Goal: Task Accomplishment & Management: Use online tool/utility

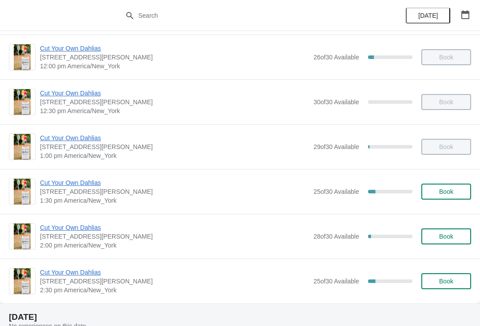
scroll to position [318, 0]
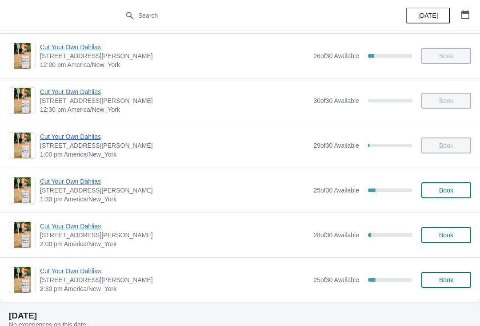
click at [66, 184] on span "Cut Your Own Dahlias" at bounding box center [174, 181] width 269 height 9
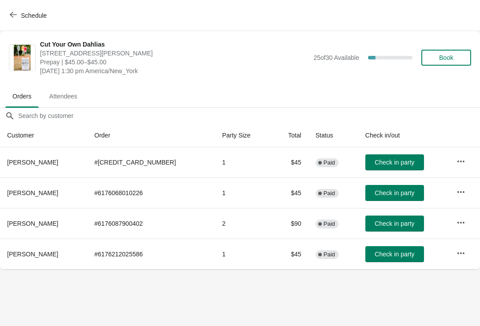
click at [378, 256] on span "Check in party" at bounding box center [394, 254] width 40 height 7
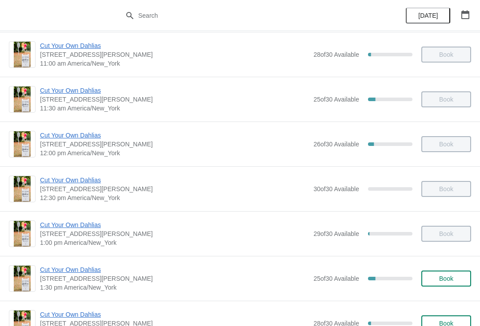
scroll to position [231, 0]
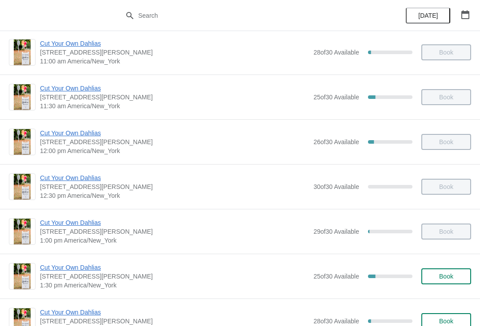
click at [95, 267] on span "Cut Your Own Dahlias" at bounding box center [174, 267] width 269 height 9
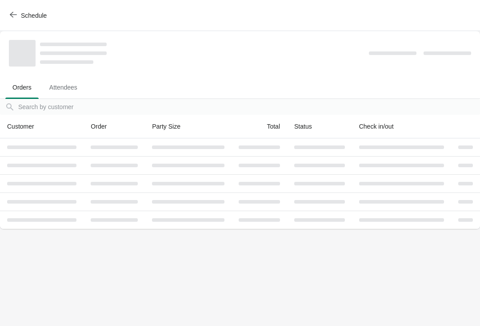
scroll to position [0, 0]
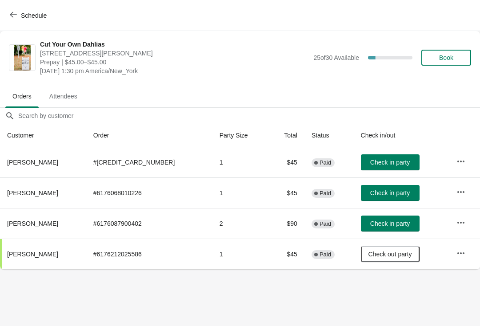
click at [382, 192] on span "Check in party" at bounding box center [390, 193] width 40 height 7
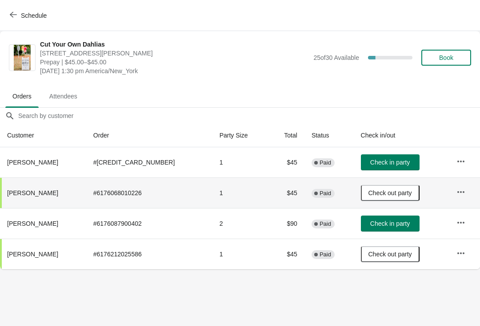
click at [12, 16] on icon "button" at bounding box center [13, 15] width 7 height 6
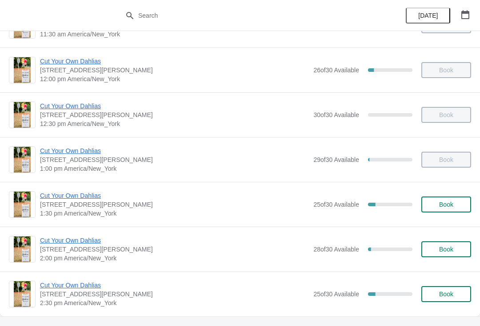
scroll to position [320, 0]
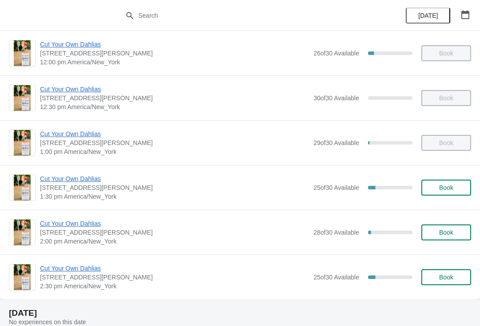
click at [59, 222] on span "Cut Your Own Dahlias" at bounding box center [174, 223] width 269 height 9
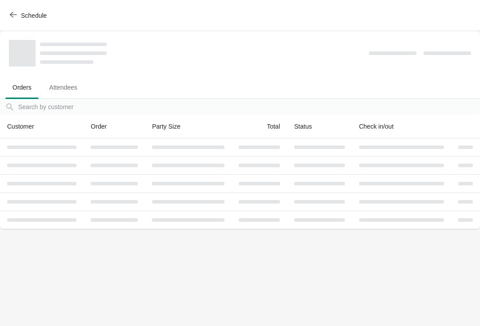
scroll to position [0, 0]
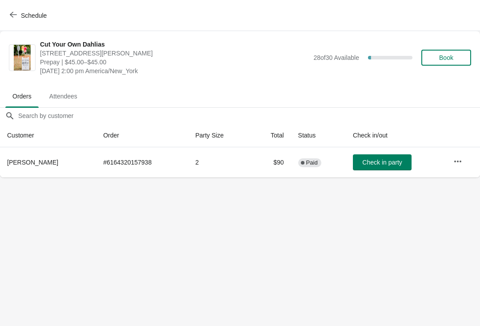
click at [9, 21] on button "Schedule" at bounding box center [28, 16] width 49 height 16
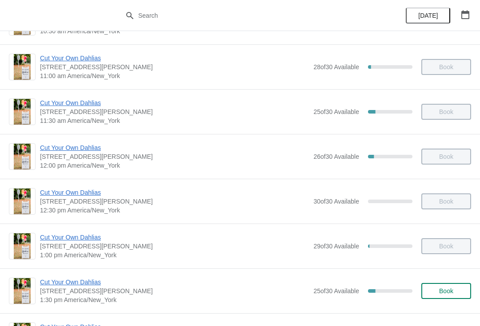
scroll to position [223, 0]
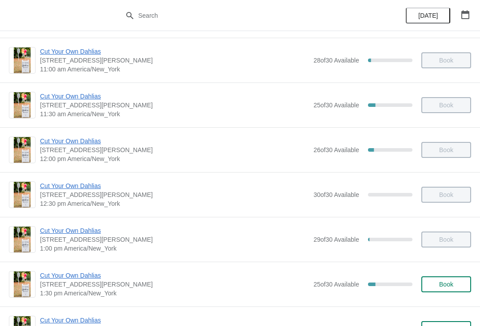
click at [23, 235] on img at bounding box center [22, 240] width 17 height 26
click at [50, 230] on span "Cut Your Own Dahlias" at bounding box center [174, 231] width 269 height 9
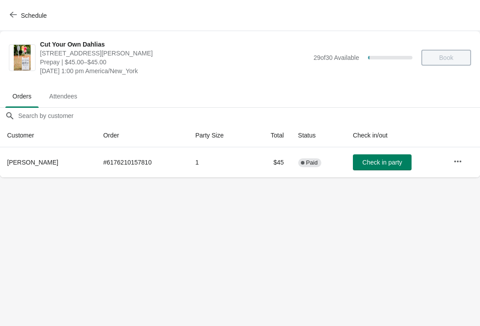
click at [11, 23] on button "Schedule" at bounding box center [28, 16] width 49 height 16
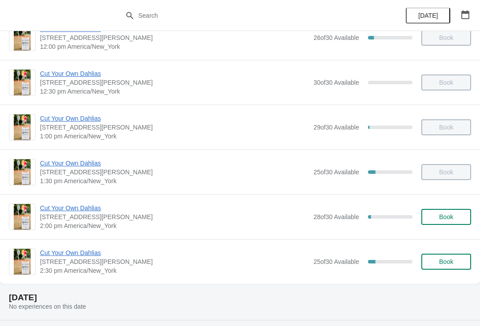
scroll to position [348, 0]
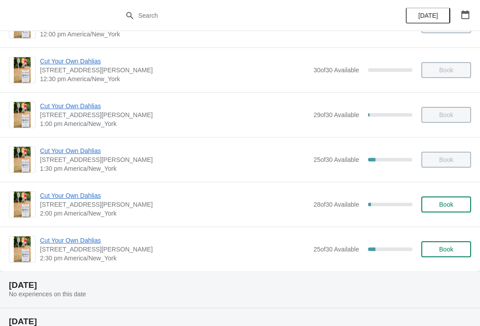
click at [77, 200] on span "Cut Your Own Dahlias" at bounding box center [174, 195] width 269 height 9
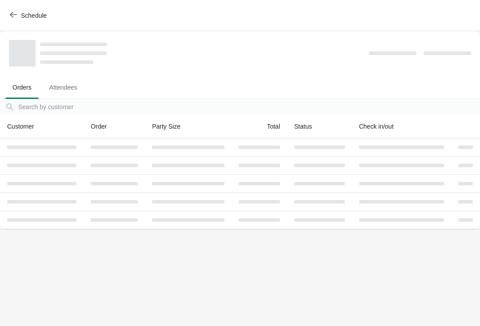
scroll to position [0, 0]
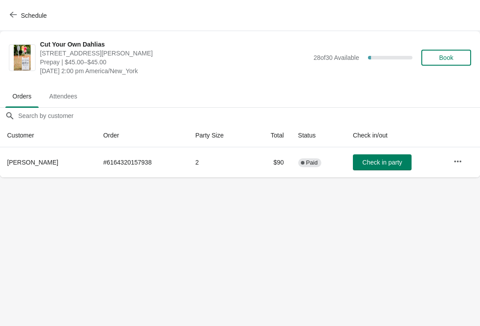
click at [378, 160] on span "Check in party" at bounding box center [382, 162] width 40 height 7
